Goal: Navigation & Orientation: Go to known website

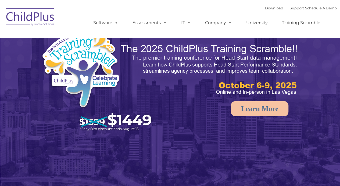
select select "MEDIUM"
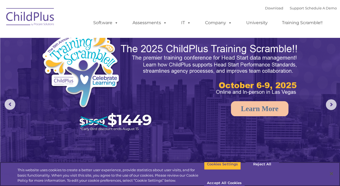
scroll to position [0, 0]
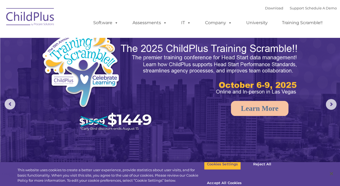
click at [330, 109] on rs-arrow at bounding box center [331, 104] width 11 height 11
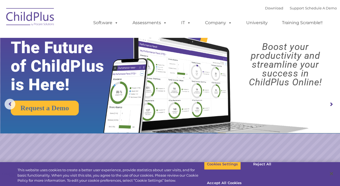
click at [328, 110] on rs-arrow at bounding box center [331, 104] width 11 height 11
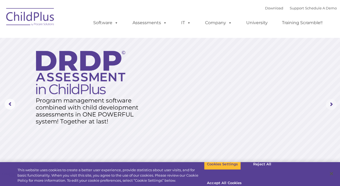
click at [331, 108] on rs-arrow at bounding box center [331, 104] width 11 height 11
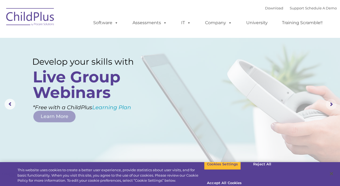
click at [327, 116] on rs-layer at bounding box center [170, 105] width 340 height 210
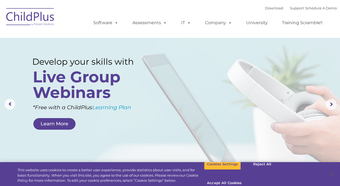
scroll to position [0, 0]
click at [13, 105] on rs-arrow at bounding box center [10, 104] width 11 height 11
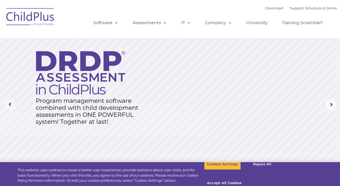
click at [12, 104] on rs-arrow at bounding box center [10, 104] width 11 height 11
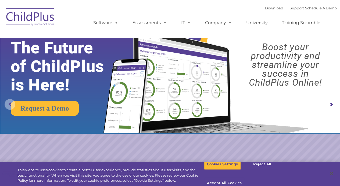
click at [8, 106] on rs-arrow at bounding box center [10, 104] width 11 height 11
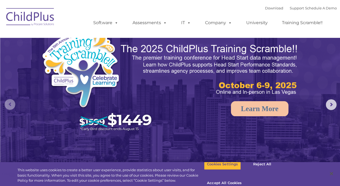
click at [11, 103] on rs-arrow at bounding box center [10, 104] width 11 height 11
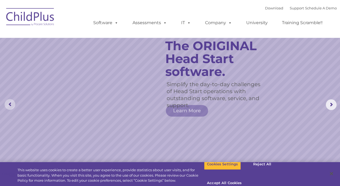
click at [13, 100] on rs-arrow at bounding box center [10, 104] width 11 height 11
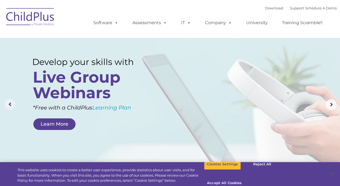
click at [11, 108] on rs-arrow at bounding box center [10, 104] width 11 height 11
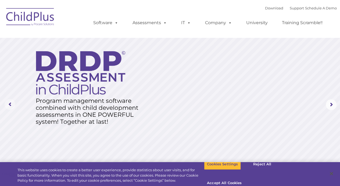
click at [13, 108] on rs-arrow at bounding box center [10, 104] width 11 height 11
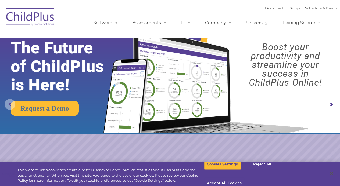
click at [11, 110] on rs-arrow at bounding box center [10, 104] width 11 height 11
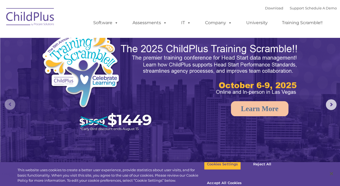
click at [8, 110] on rs-arrow at bounding box center [10, 104] width 11 height 11
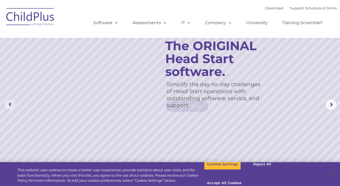
click at [12, 109] on rs-arrow at bounding box center [10, 104] width 11 height 11
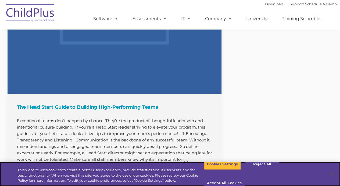
scroll to position [719, 0]
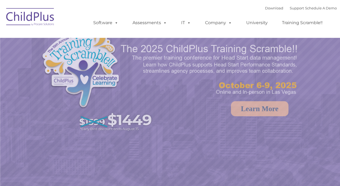
select select "MEDIUM"
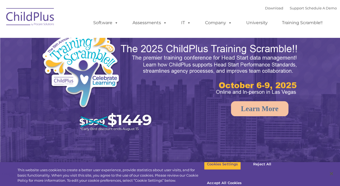
select select "MEDIUM"
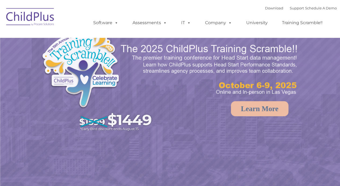
select select "MEDIUM"
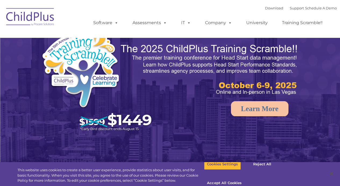
select select "MEDIUM"
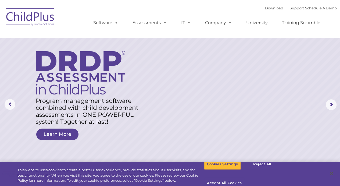
click at [11, 104] on rs-arrow at bounding box center [10, 104] width 11 height 11
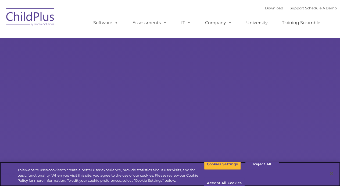
select select "MEDIUM"
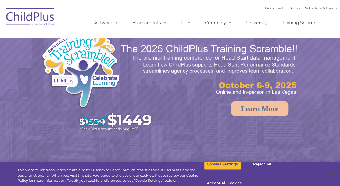
select select "MEDIUM"
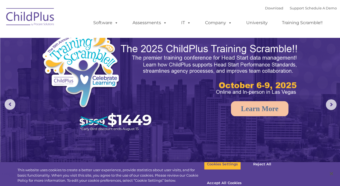
click at [327, 106] on rs-arrow at bounding box center [331, 105] width 11 height 11
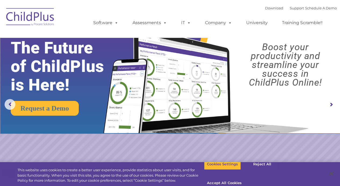
click at [9, 103] on rs-arrow at bounding box center [10, 104] width 11 height 11
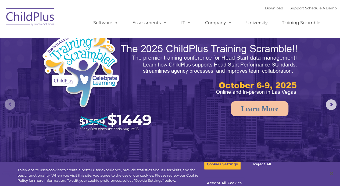
click at [7, 104] on rs-arrow at bounding box center [10, 104] width 11 height 11
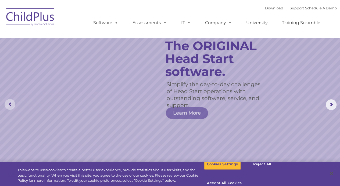
click at [8, 107] on rs-arrow at bounding box center [10, 104] width 11 height 11
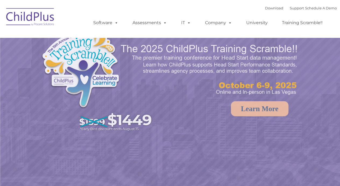
select select "MEDIUM"
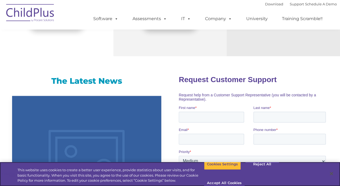
scroll to position [312, 0]
